Goal: Information Seeking & Learning: Learn about a topic

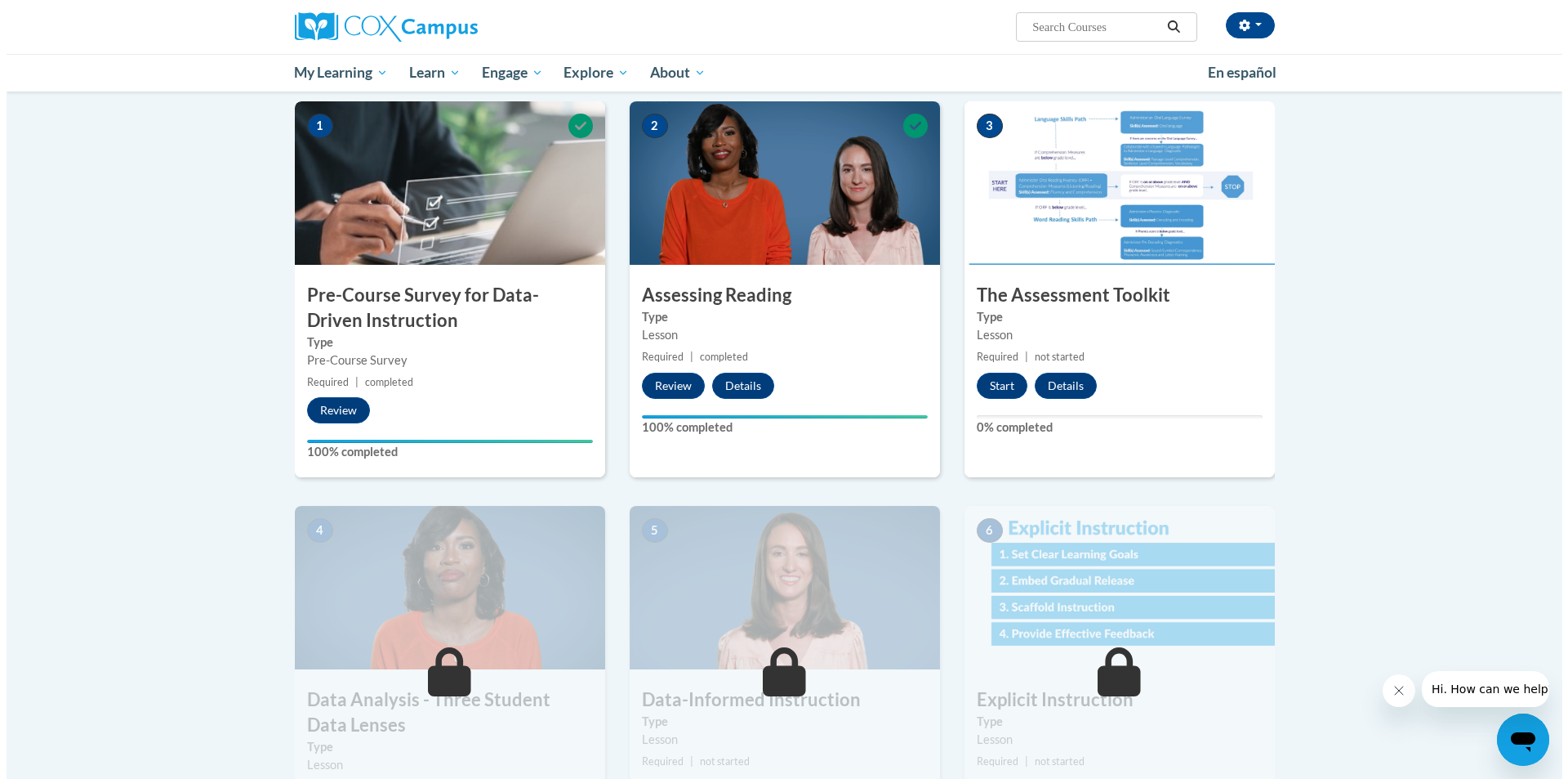
scroll to position [327, 0]
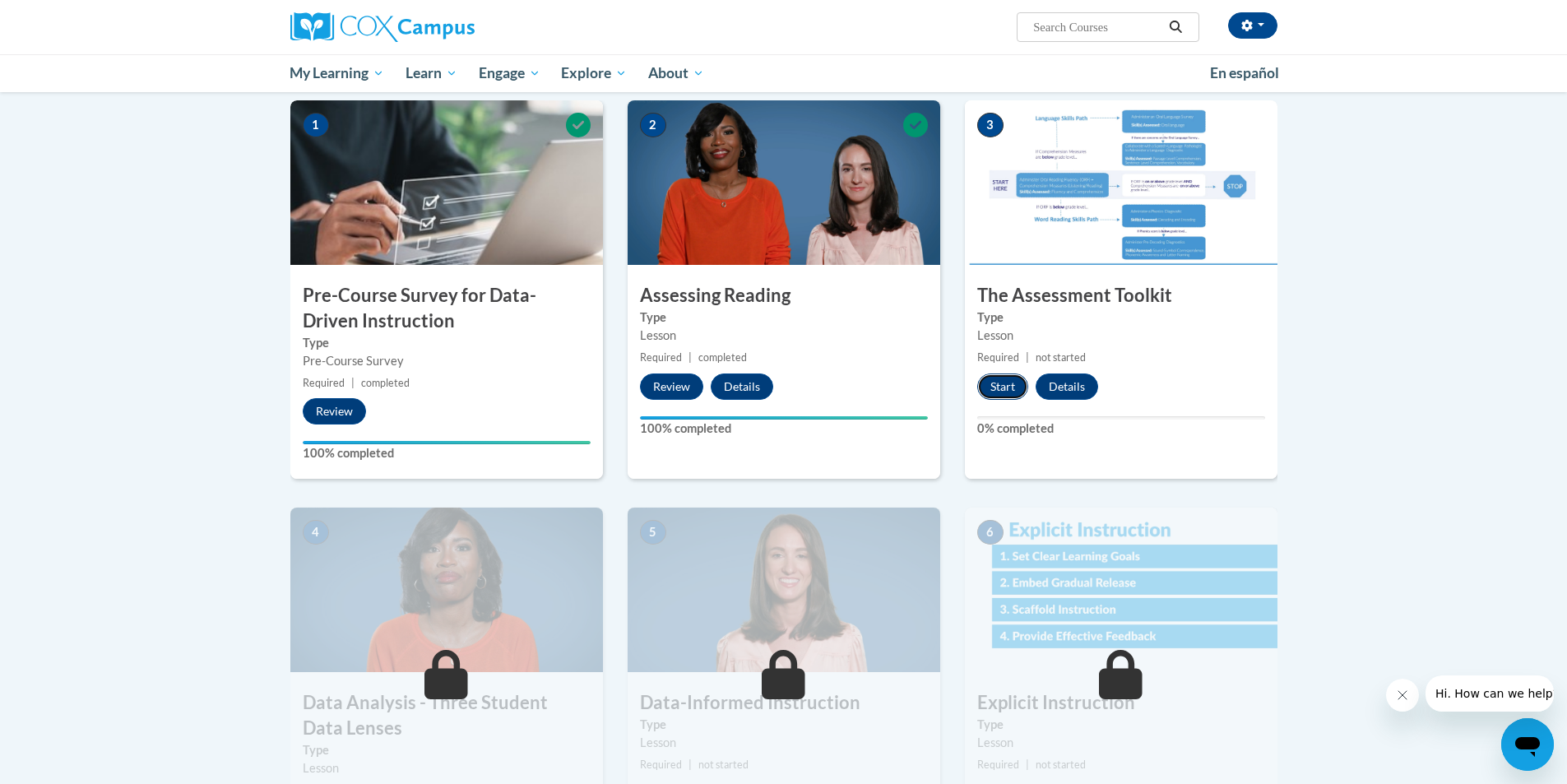
click at [999, 376] on button "Start" at bounding box center [1002, 386] width 51 height 26
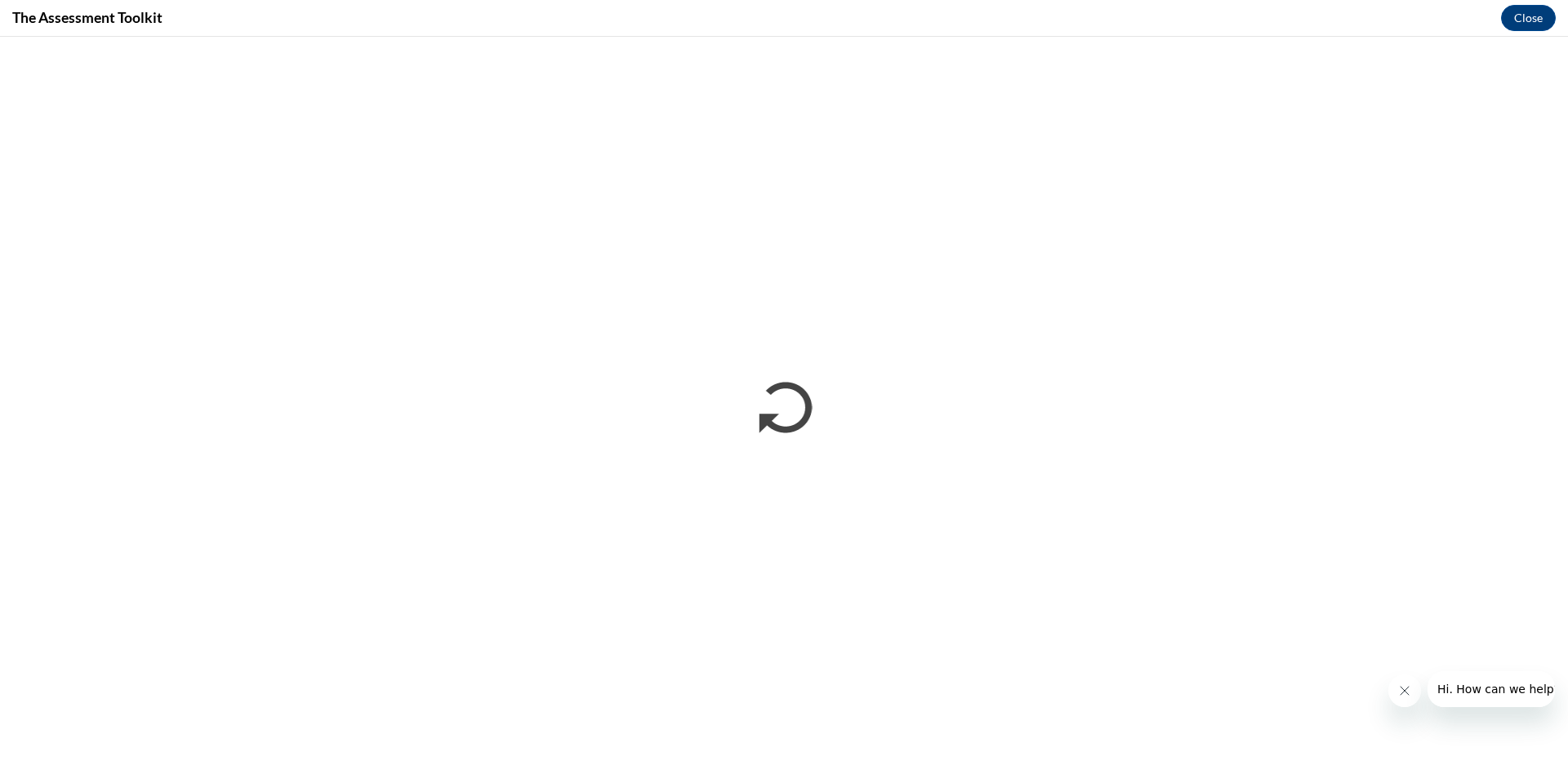
scroll to position [0, 0]
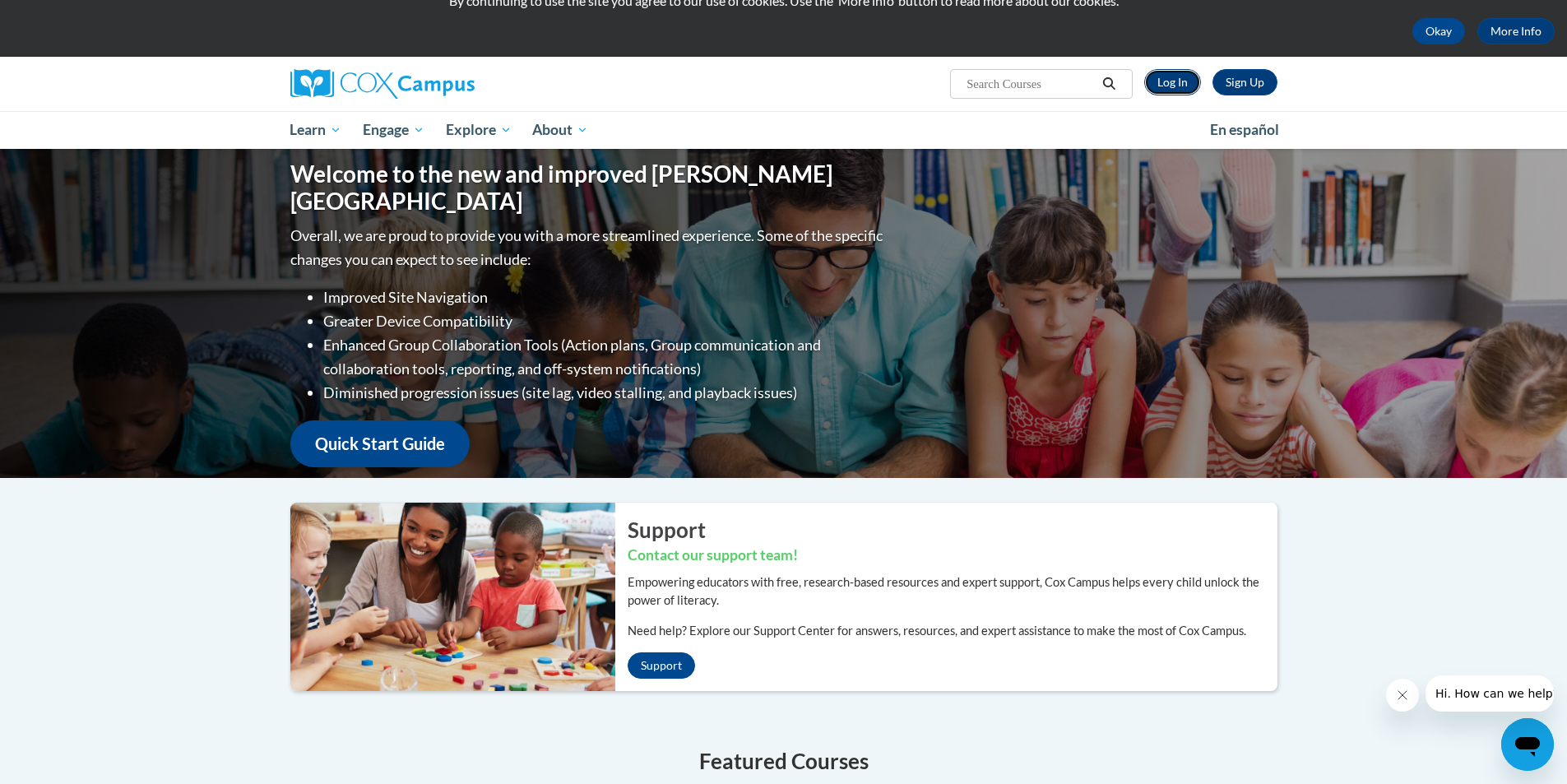
click at [1167, 70] on link "Log In" at bounding box center [1172, 82] width 56 height 26
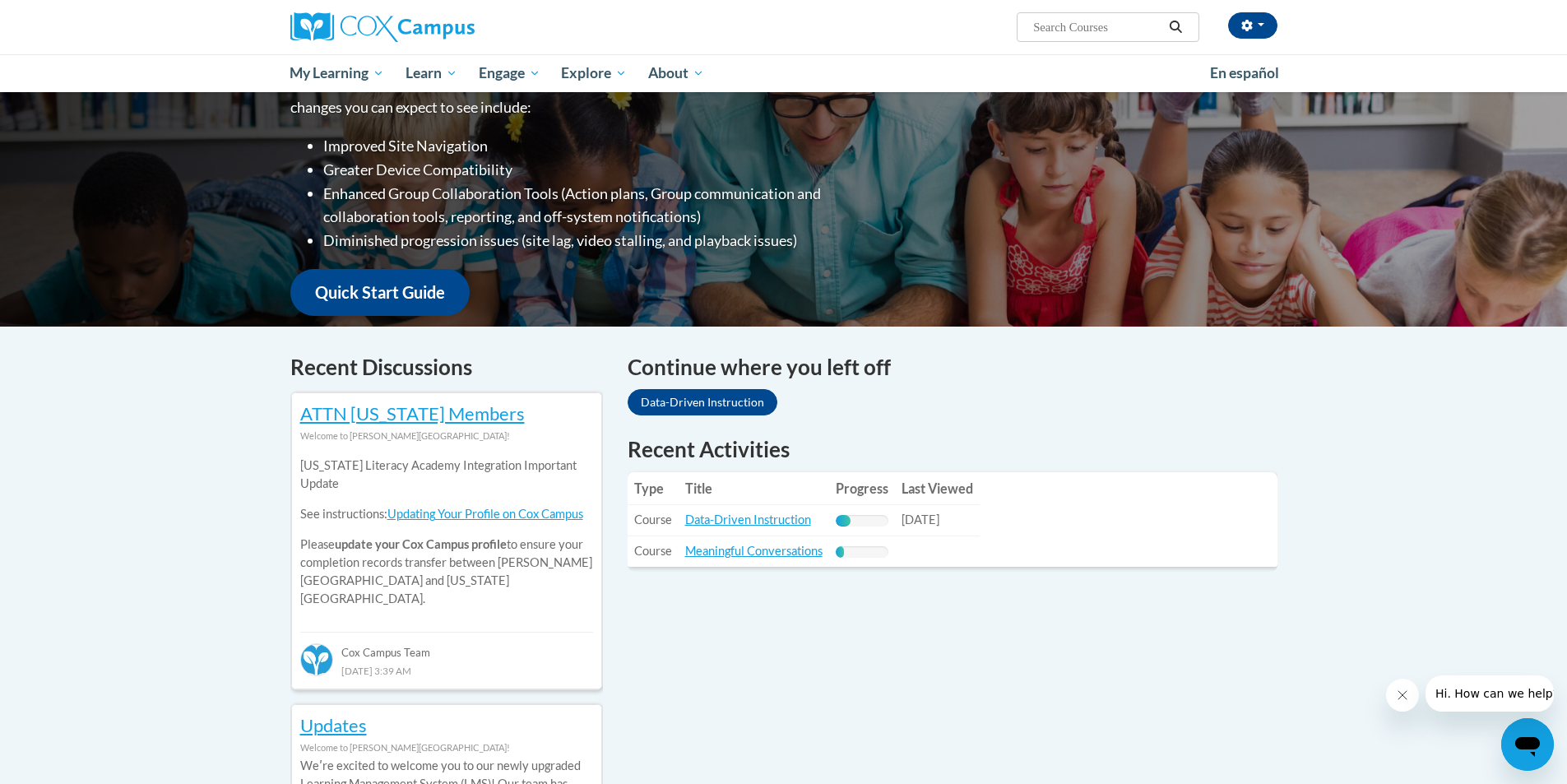
scroll to position [329, 0]
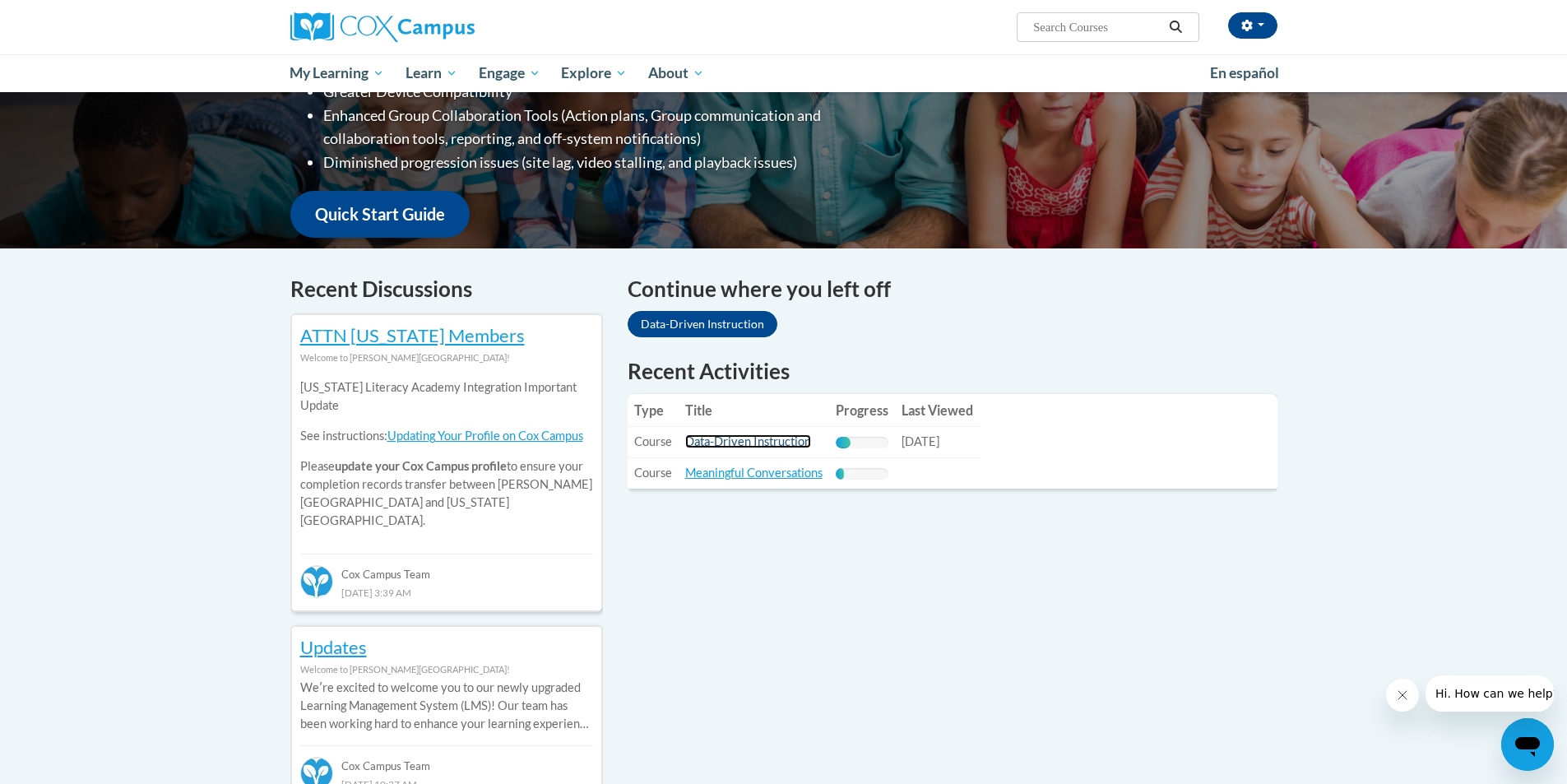
click at [744, 439] on link "Data-Driven Instruction" at bounding box center [748, 441] width 126 height 14
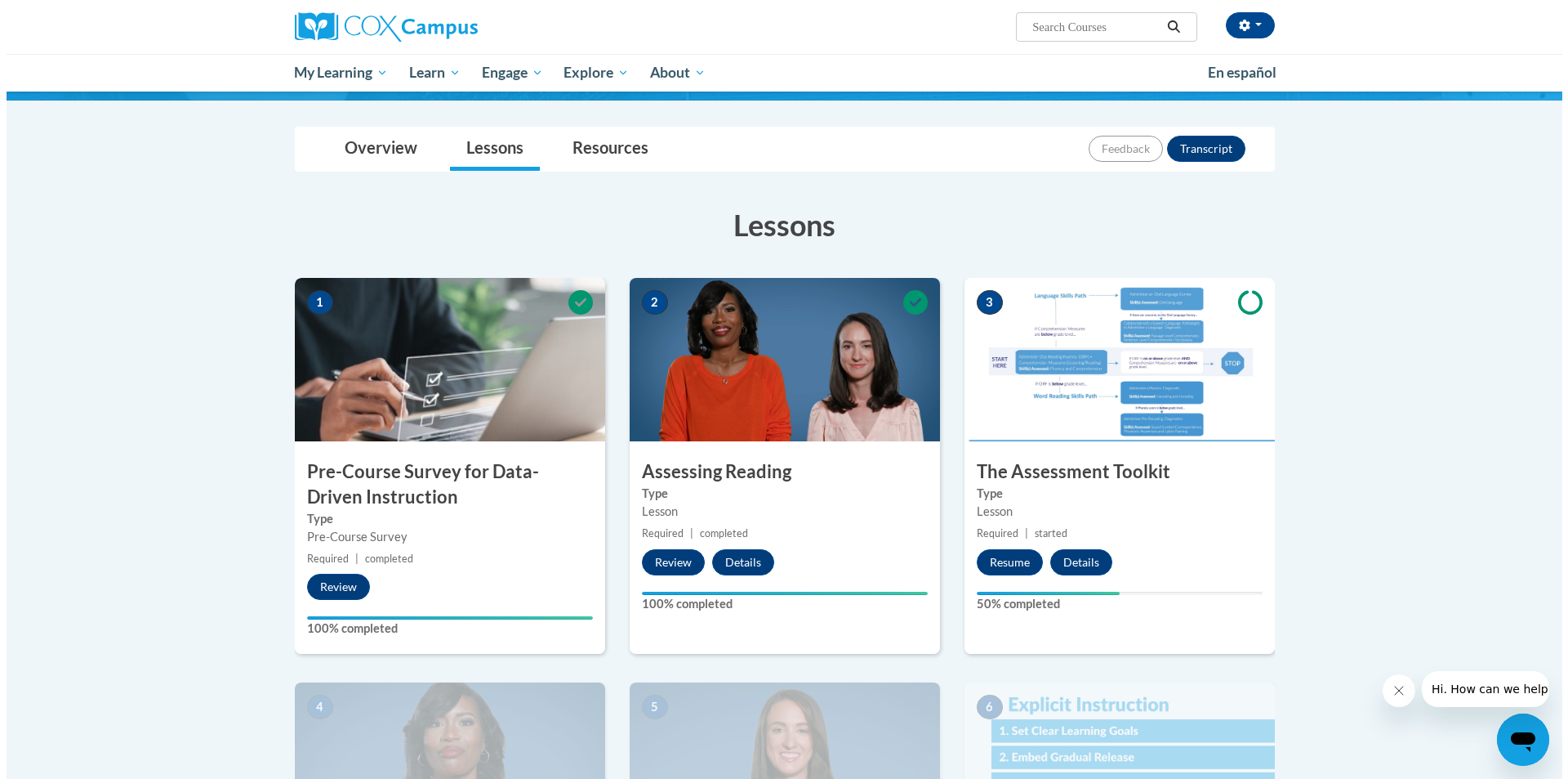
scroll to position [327, 0]
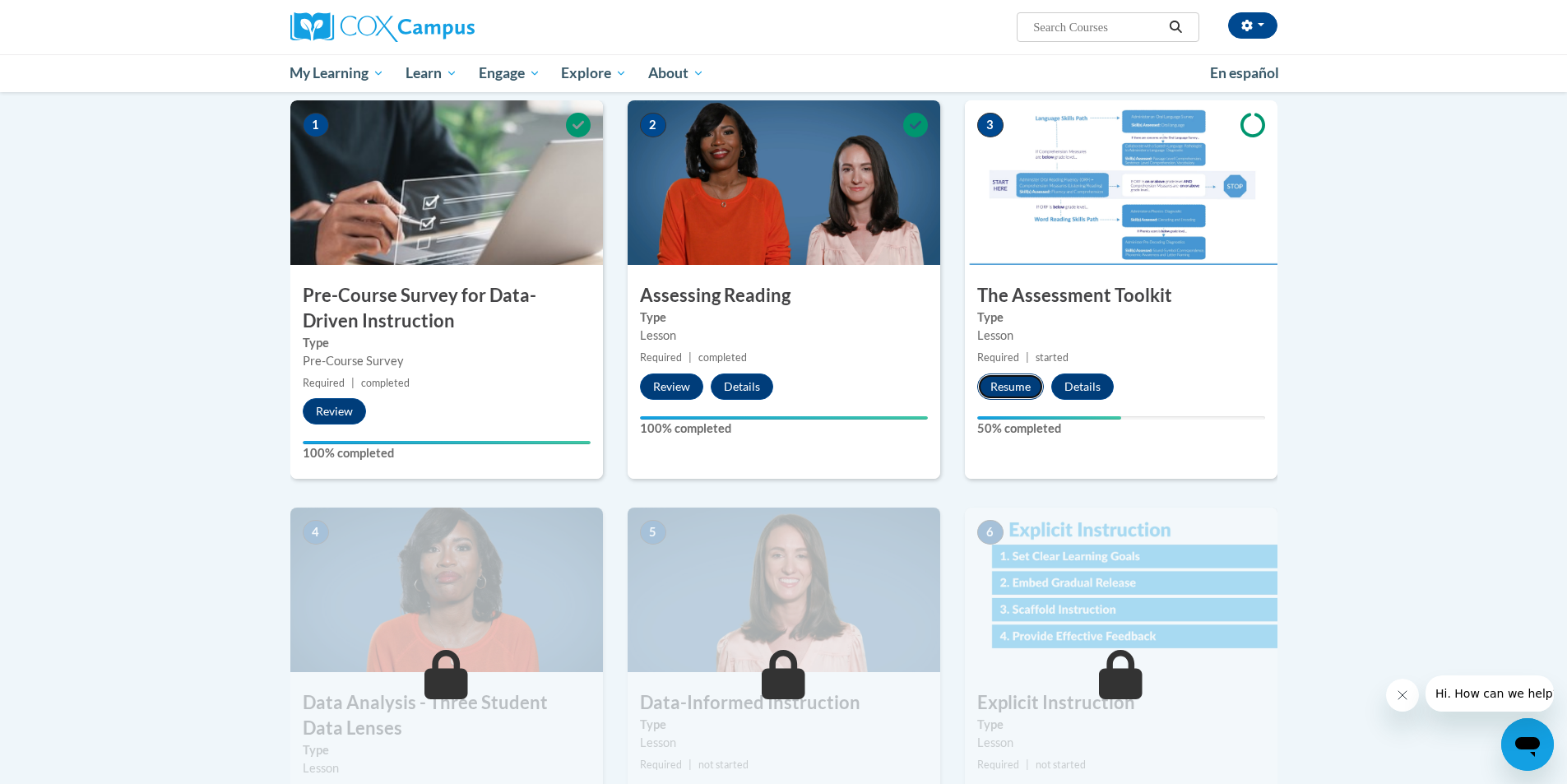
click at [1031, 384] on button "Resume" at bounding box center [1010, 386] width 66 height 26
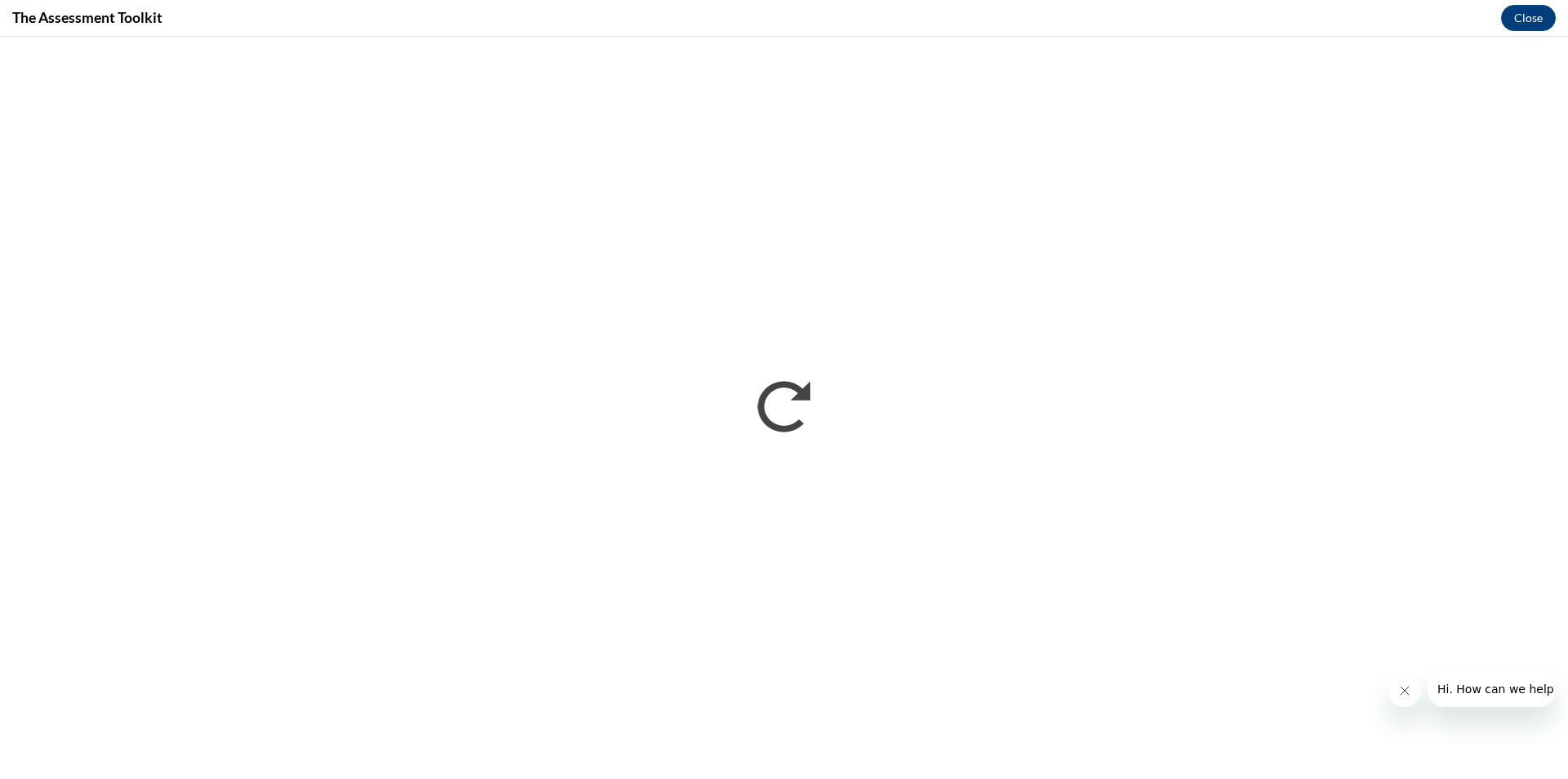
scroll to position [0, 0]
click at [1394, 691] on button "Close message from company" at bounding box center [1403, 690] width 33 height 33
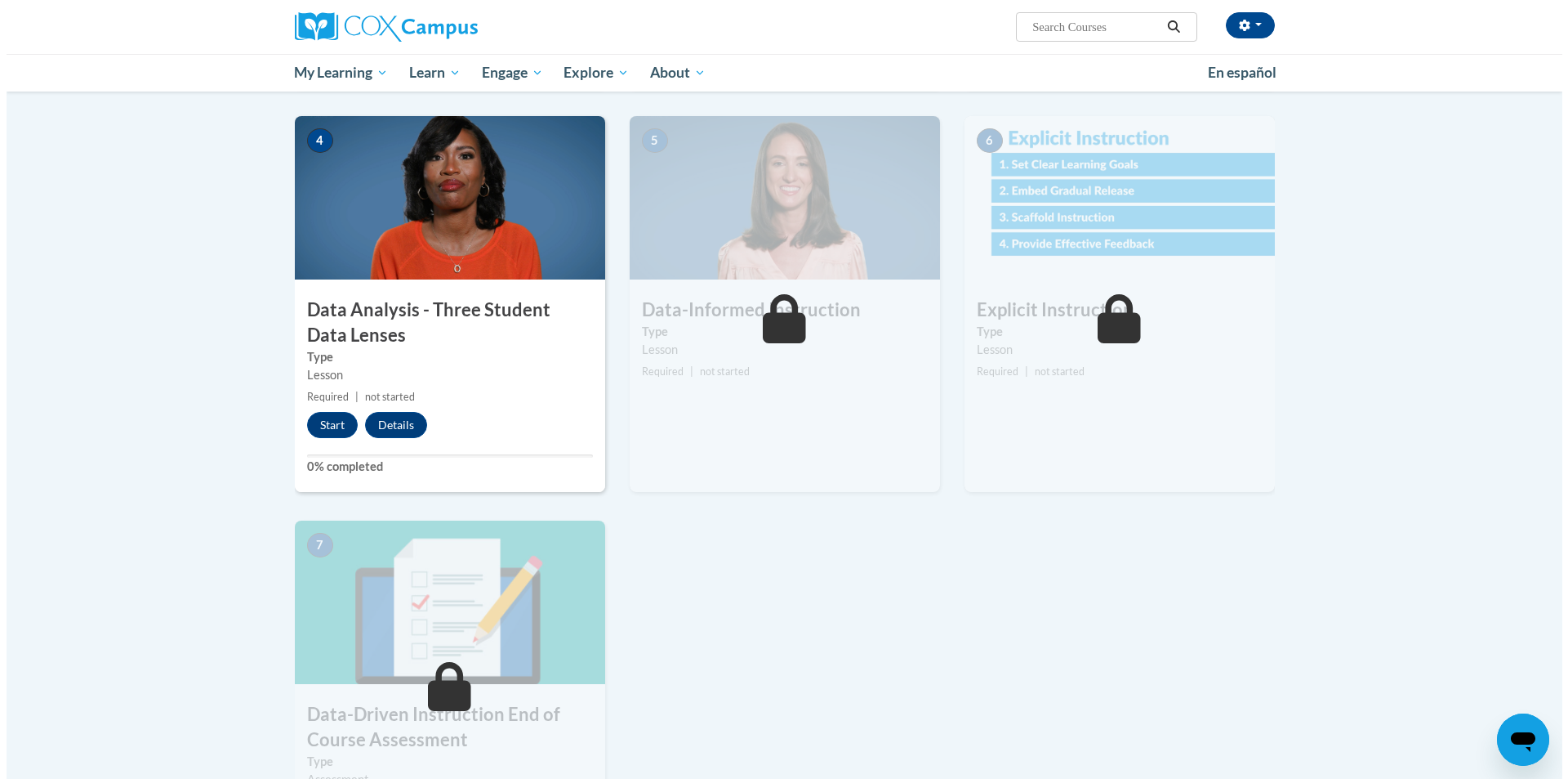
scroll to position [817, 0]
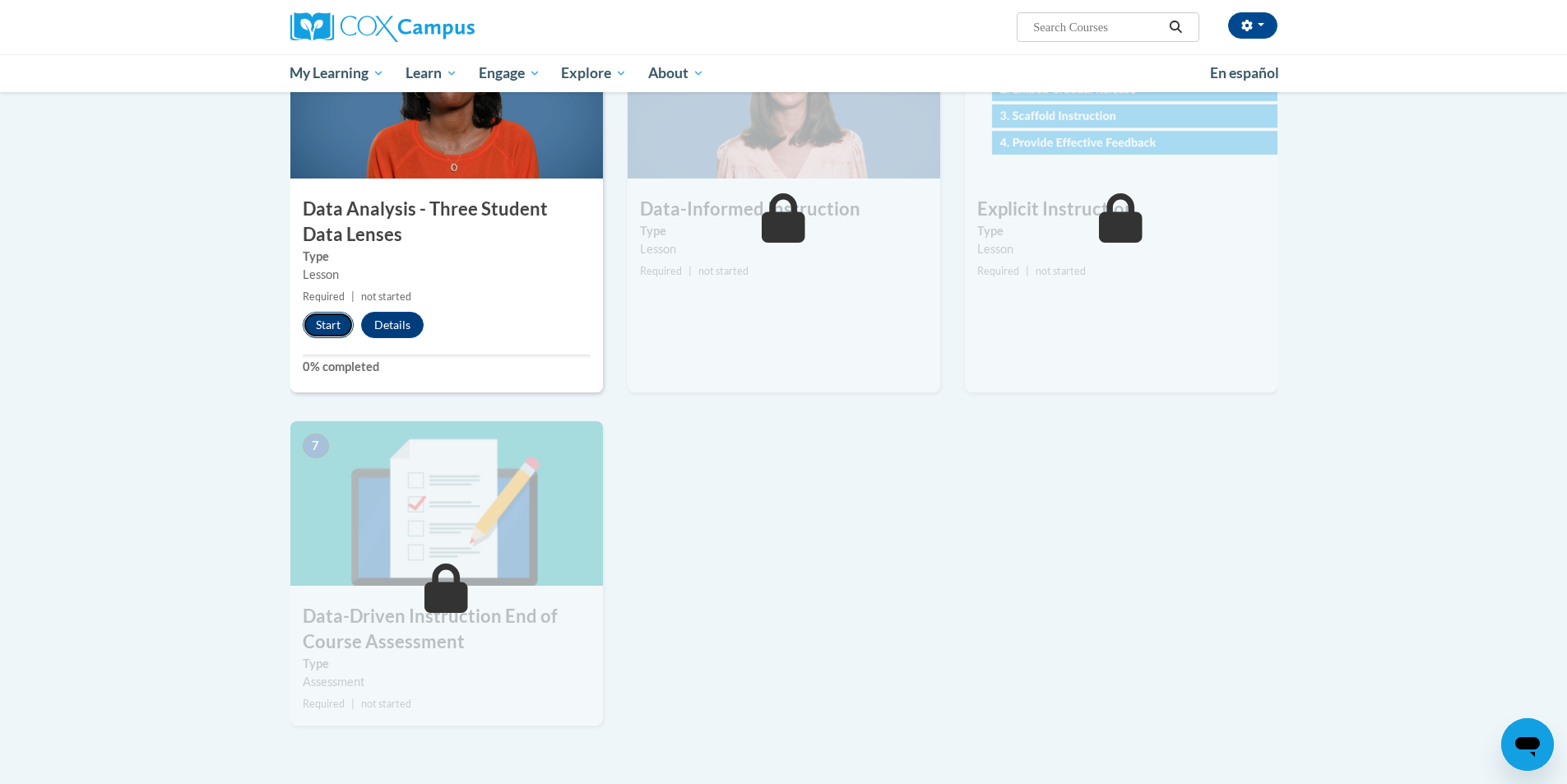
click at [332, 323] on button "Start" at bounding box center [328, 324] width 51 height 26
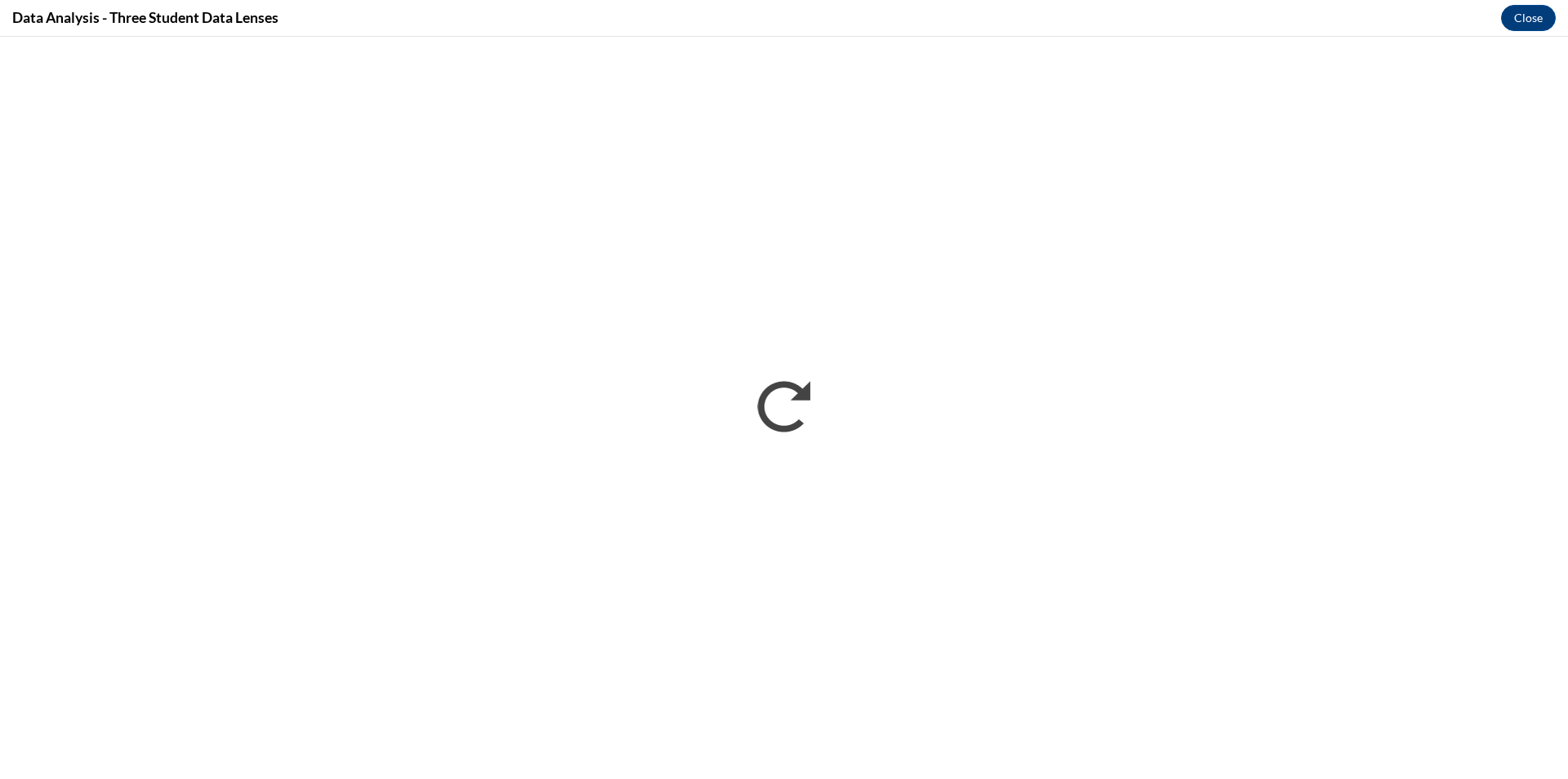
scroll to position [0, 0]
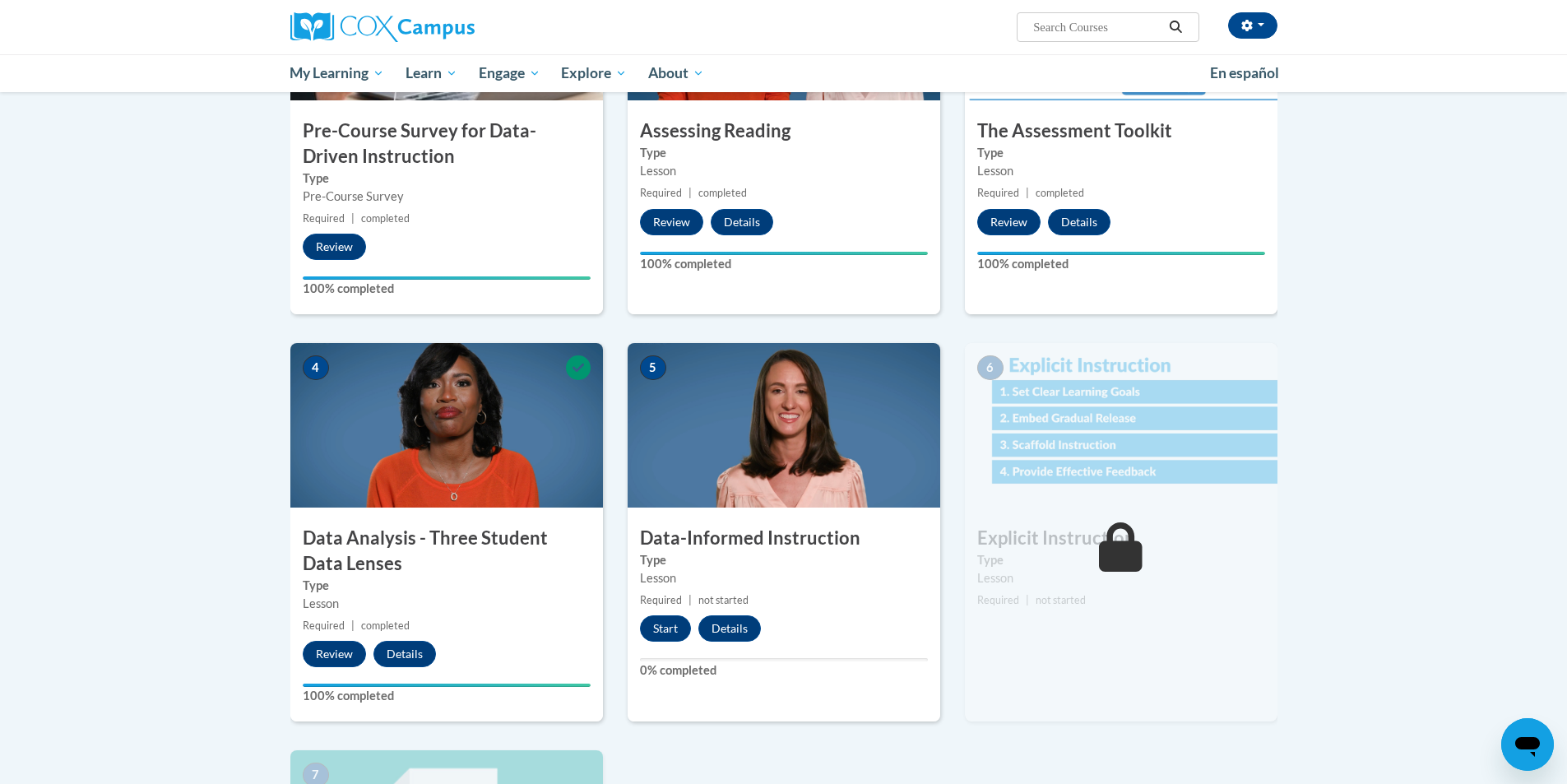
scroll to position [740, 0]
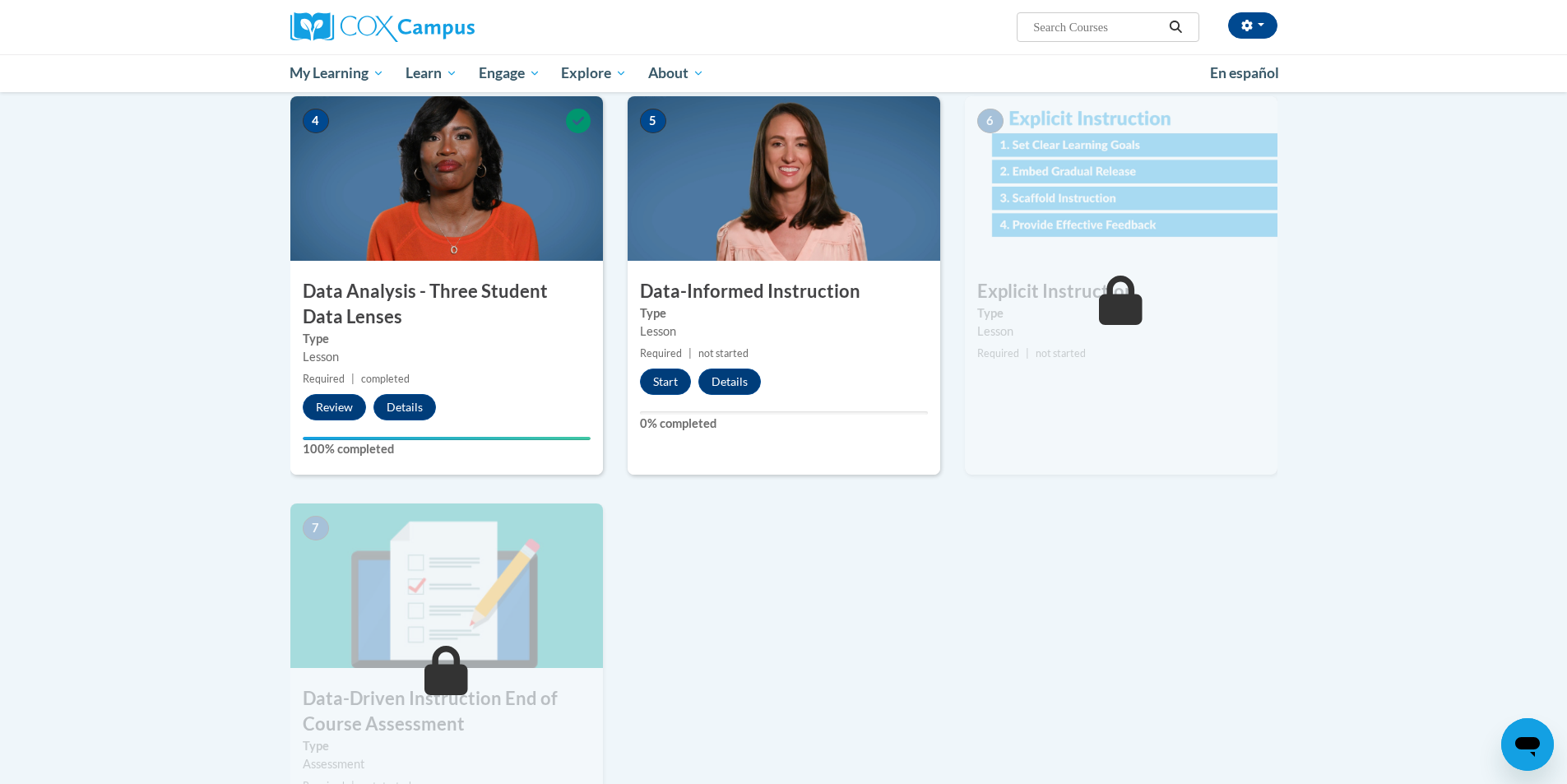
click at [1065, 262] on div "6 Explicit Instruction Type Lesson Required | not started Start Details Feedback" at bounding box center [1121, 285] width 312 height 379
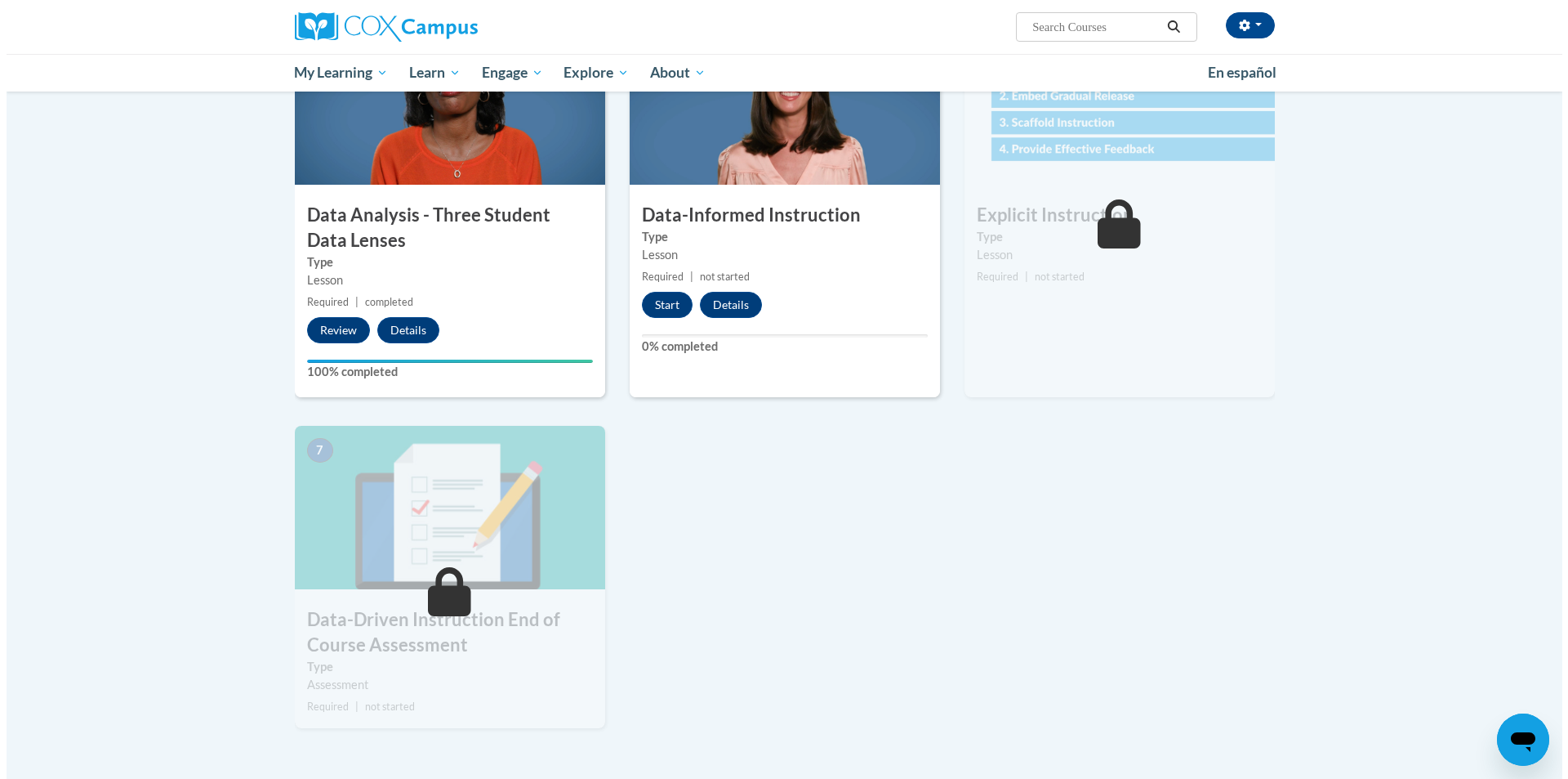
scroll to position [817, 0]
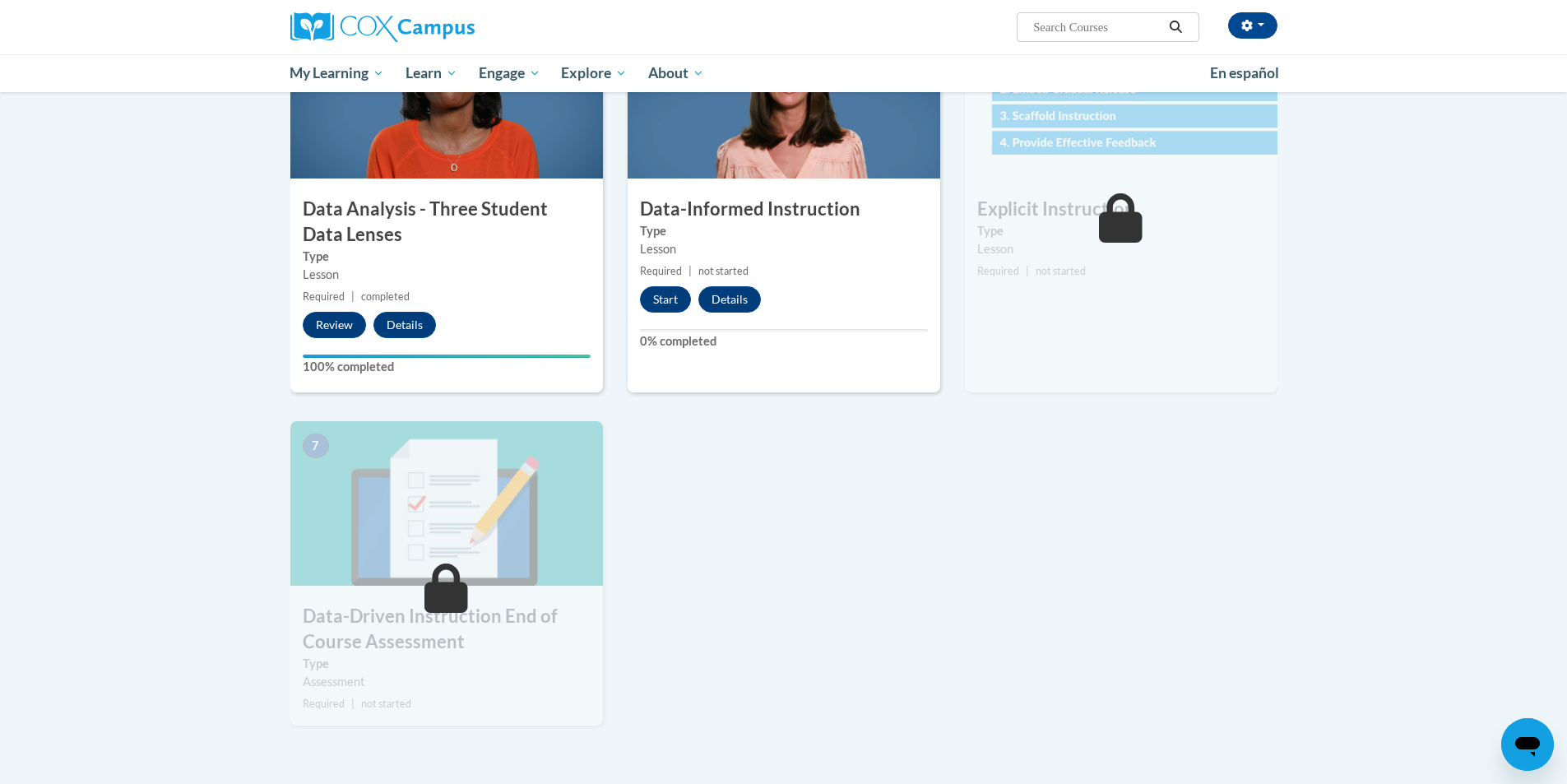
click at [677, 314] on div "5 Data-Informed Instruction Type Lesson Required | not started Start Details Fe…" at bounding box center [784, 204] width 312 height 379
click at [677, 299] on button "Start" at bounding box center [666, 299] width 51 height 26
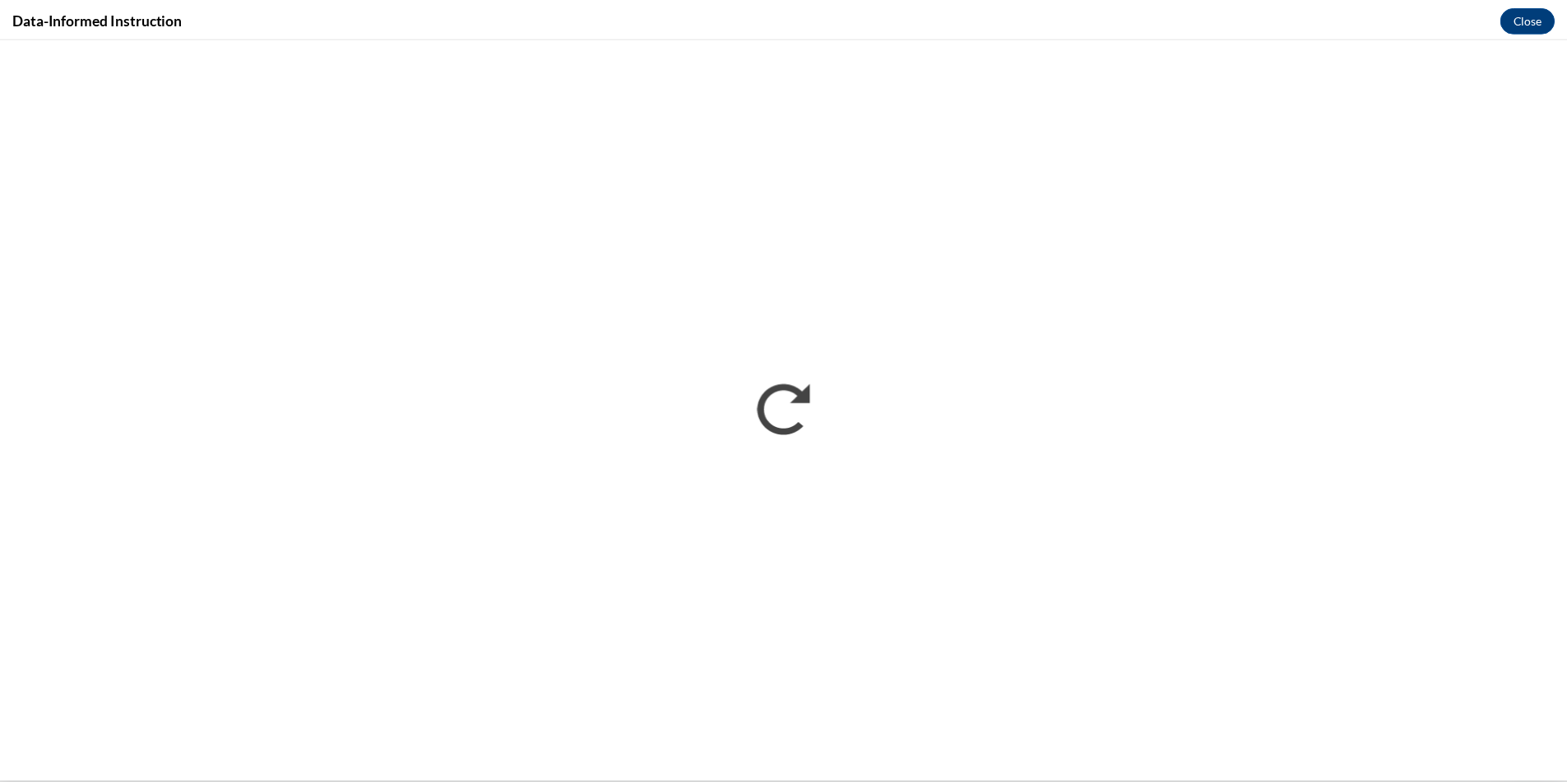
scroll to position [0, 0]
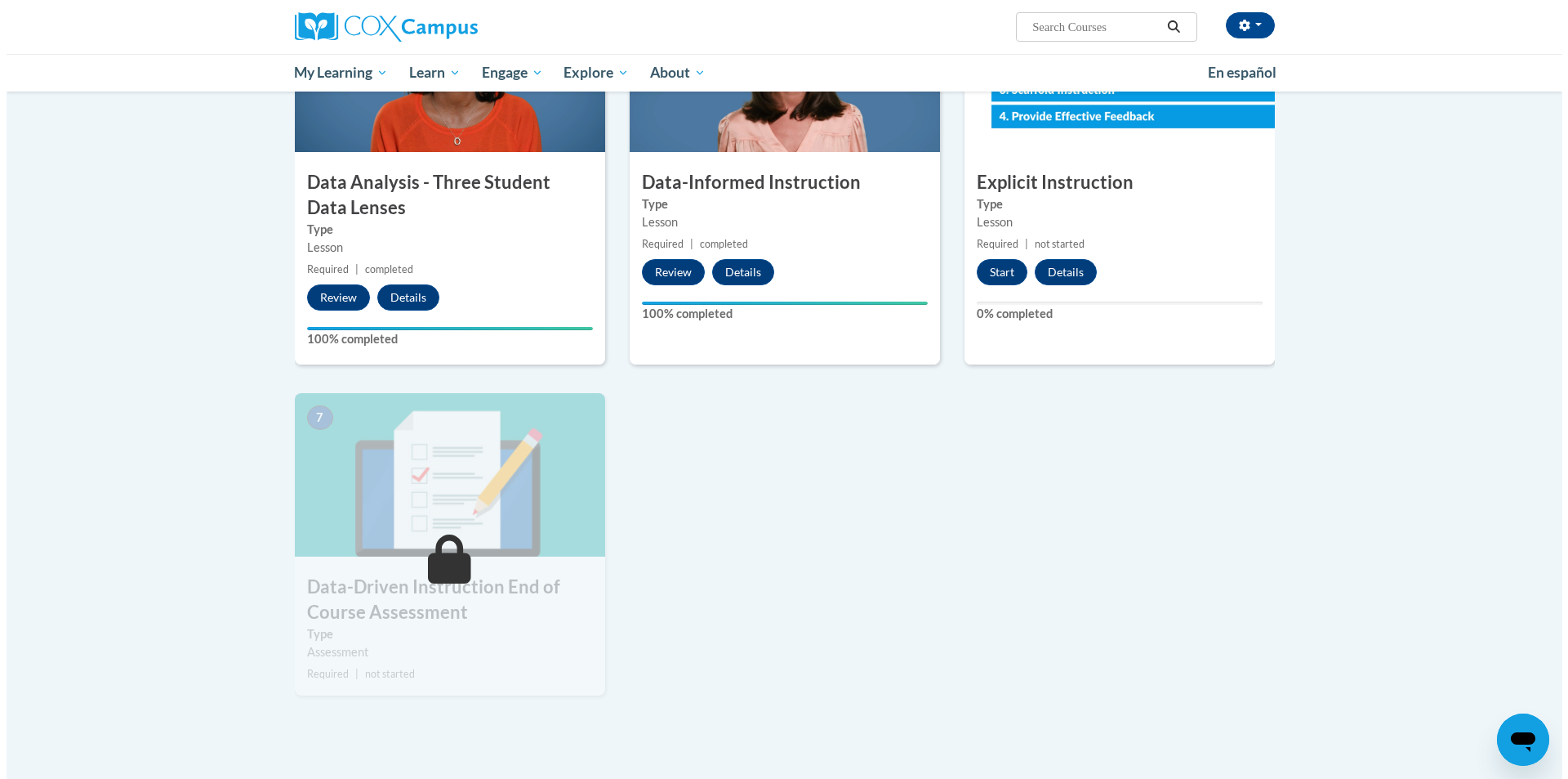
scroll to position [817, 0]
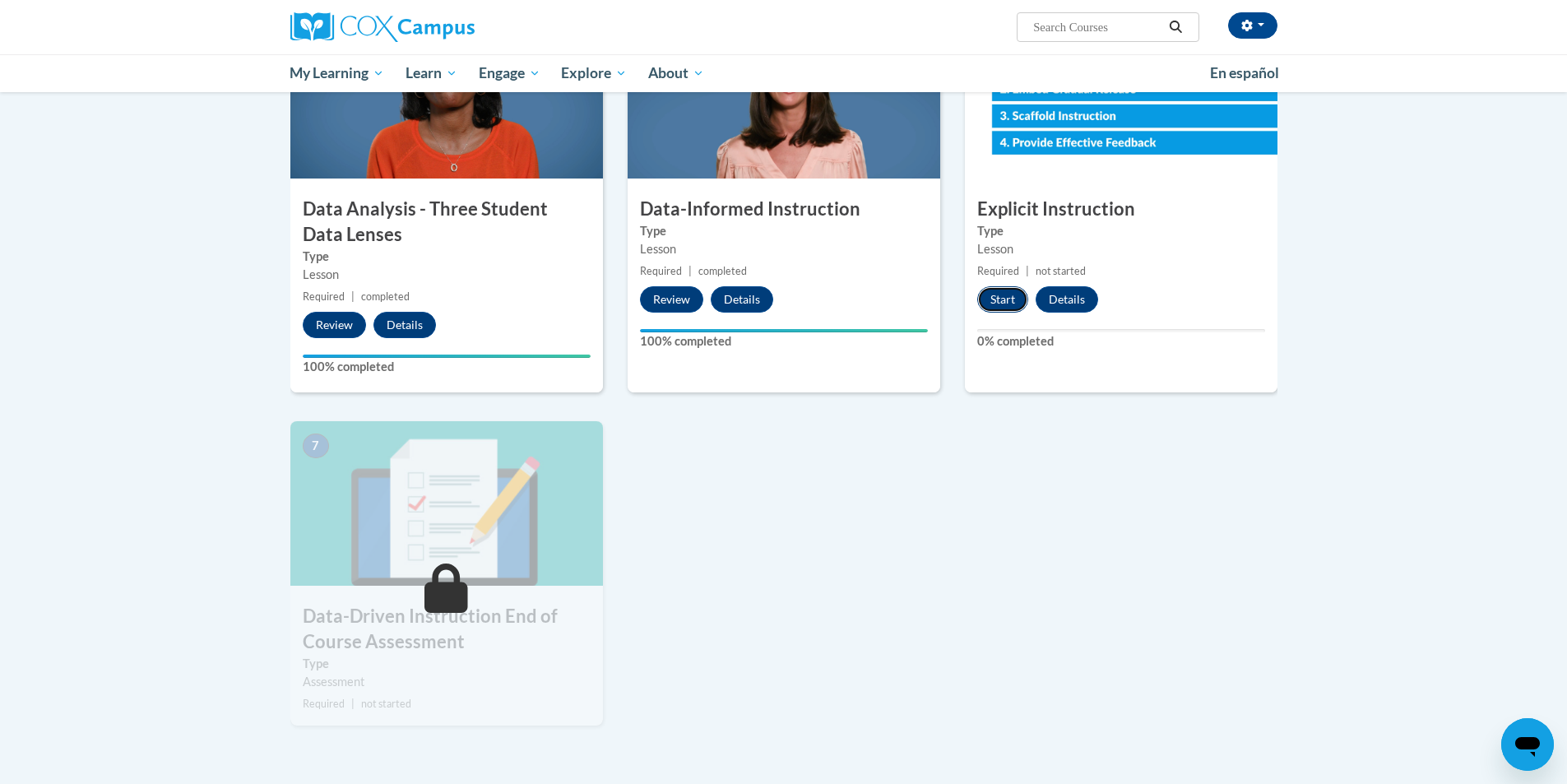
click at [991, 312] on button "Start" at bounding box center [1002, 299] width 51 height 26
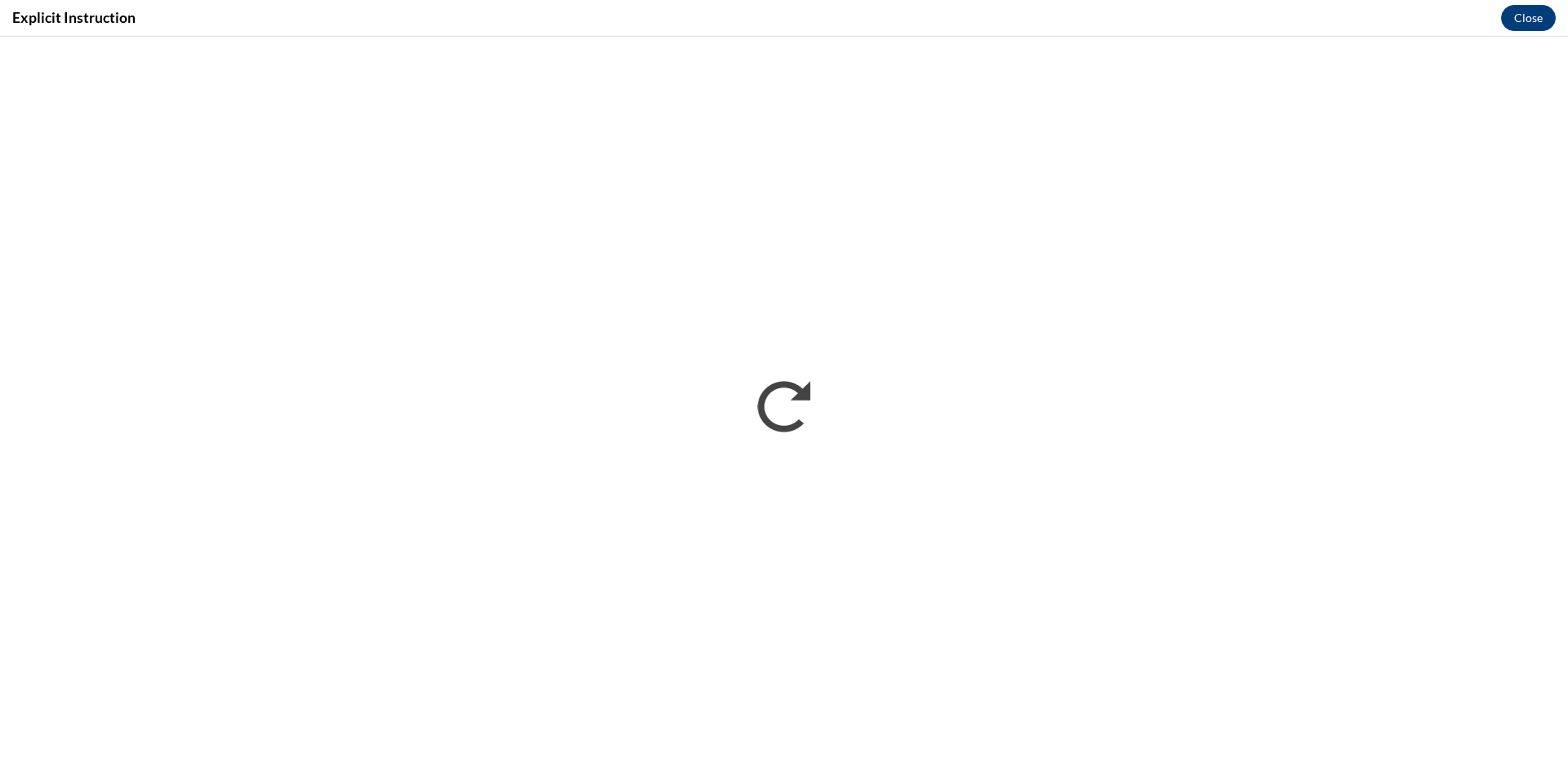
scroll to position [0, 0]
